Goal: Information Seeking & Learning: Find specific fact

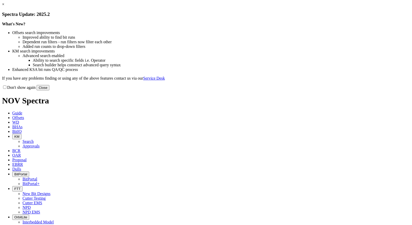
drag, startPoint x: 307, startPoint y: 138, endPoint x: 317, endPoint y: 104, distance: 35.2
click at [49, 90] on button "Close" at bounding box center [43, 87] width 13 height 5
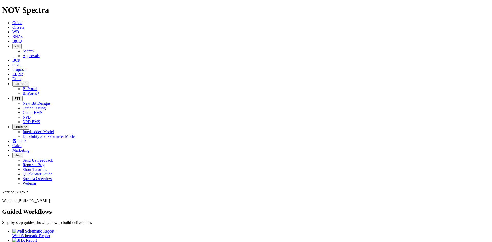
click at [26, 139] on span "DDR" at bounding box center [21, 141] width 9 height 4
click at [21, 77] on link "Dulls" at bounding box center [16, 79] width 9 height 4
click at [23, 72] on link "EBRR" at bounding box center [17, 74] width 11 height 4
click at [27, 67] on span "Proposal" at bounding box center [19, 69] width 14 height 4
click at [12, 63] on icon at bounding box center [12, 65] width 0 height 4
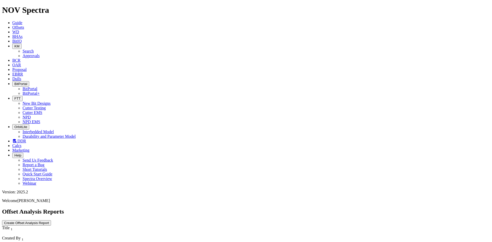
click at [14, 44] on icon "button" at bounding box center [14, 46] width 0 height 4
click at [40, 54] on link "Approvals" at bounding box center [31, 56] width 17 height 4
click at [19, 44] on span "KM" at bounding box center [16, 46] width 5 height 4
click at [34, 49] on link "Search" at bounding box center [28, 51] width 11 height 4
click at [50, 225] on icon "button" at bounding box center [50, 244] width 0 height 0
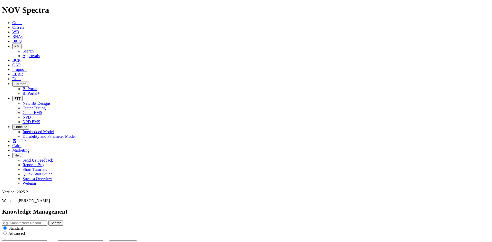
type input "8/11/25"
click at [52, 225] on button "button" at bounding box center [50, 244] width 4 height 2
type input "8/10/25"
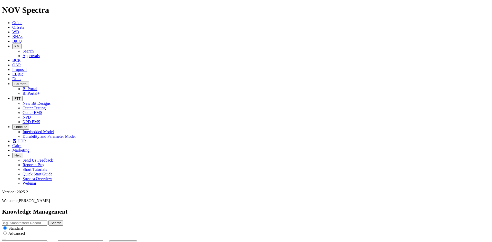
click at [22, 39] on link "BitIQ" at bounding box center [16, 41] width 9 height 4
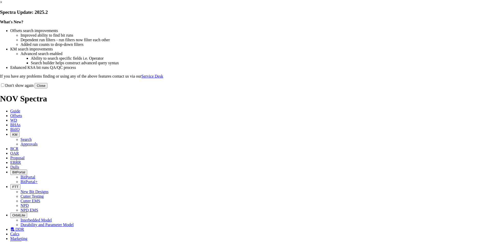
click at [47, 88] on button "Close" at bounding box center [41, 85] width 13 height 5
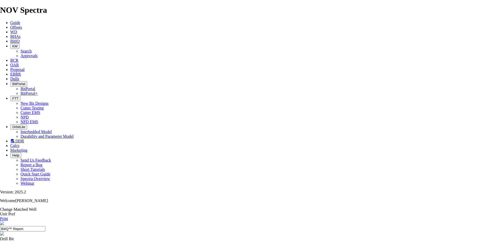
drag, startPoint x: 476, startPoint y: 0, endPoint x: 361, endPoint y: 108, distance: 158.0
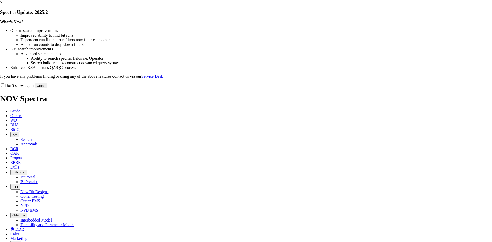
click at [47, 88] on button "Close" at bounding box center [41, 85] width 13 height 5
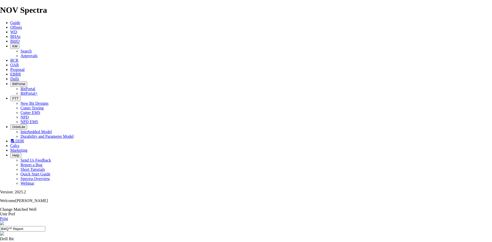
drag, startPoint x: 165, startPoint y: 76, endPoint x: 183, endPoint y: 76, distance: 17.4
copy div "19165823"
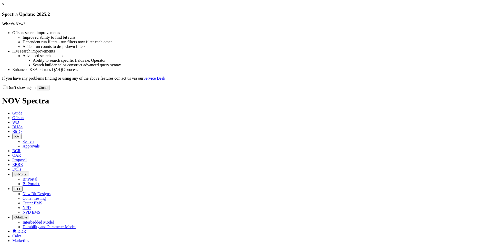
click at [49, 90] on button "Close" at bounding box center [43, 87] width 13 height 5
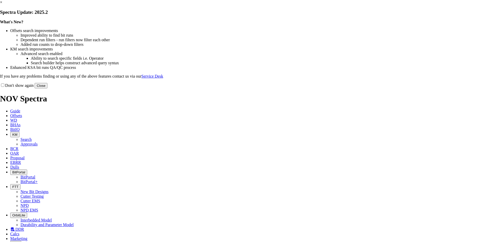
click at [47, 88] on button "Close" at bounding box center [41, 85] width 13 height 5
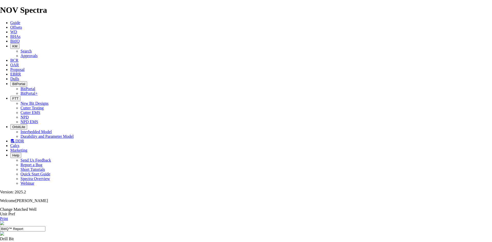
drag, startPoint x: 189, startPoint y: 1, endPoint x: 380, endPoint y: 113, distance: 222.0
